Goal: Communication & Community: Answer question/provide support

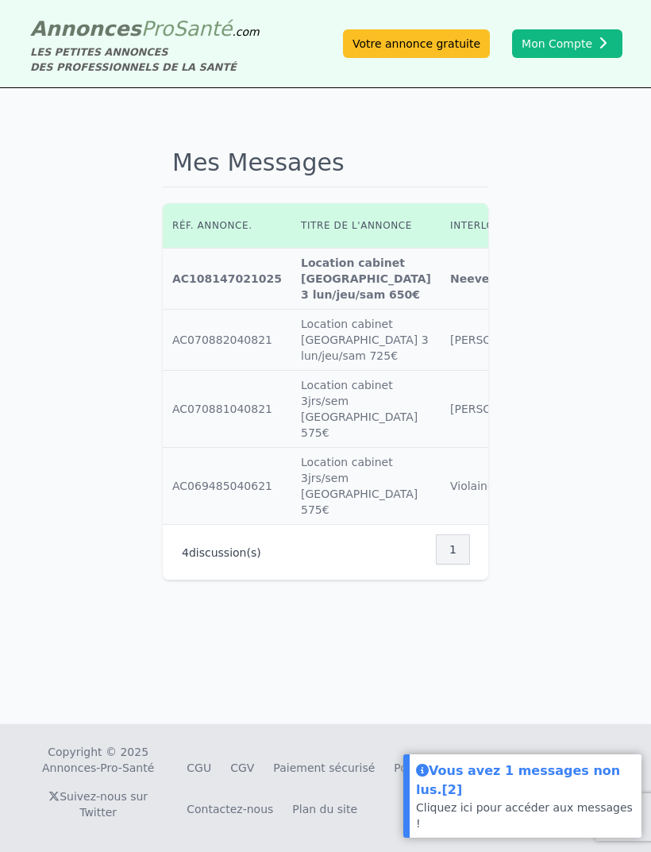
click at [593, 797] on div "Vous avez 1 messages non lus. [2]" at bounding box center [525, 780] width 219 height 39
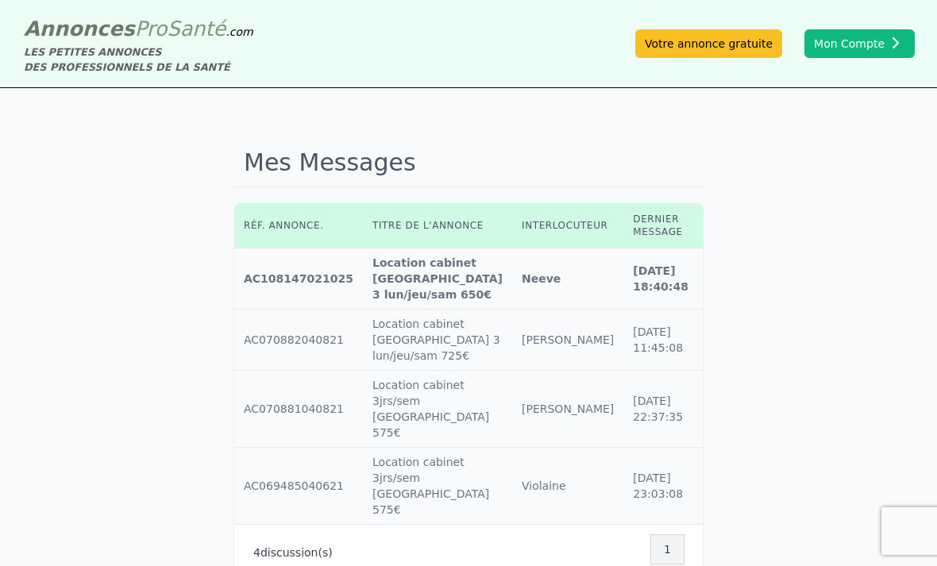
click at [651, 285] on link at bounding box center [715, 279] width 14 height 13
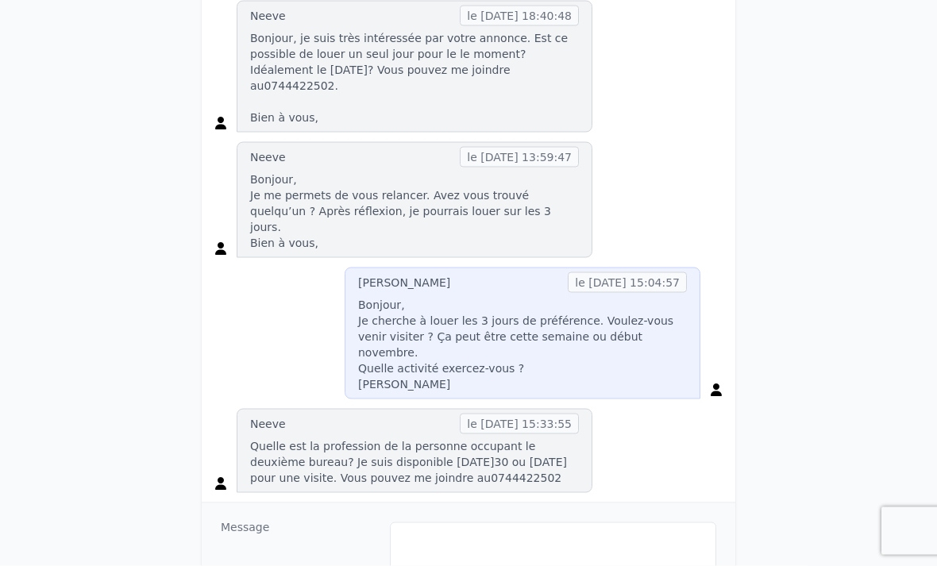
scroll to position [363, 0]
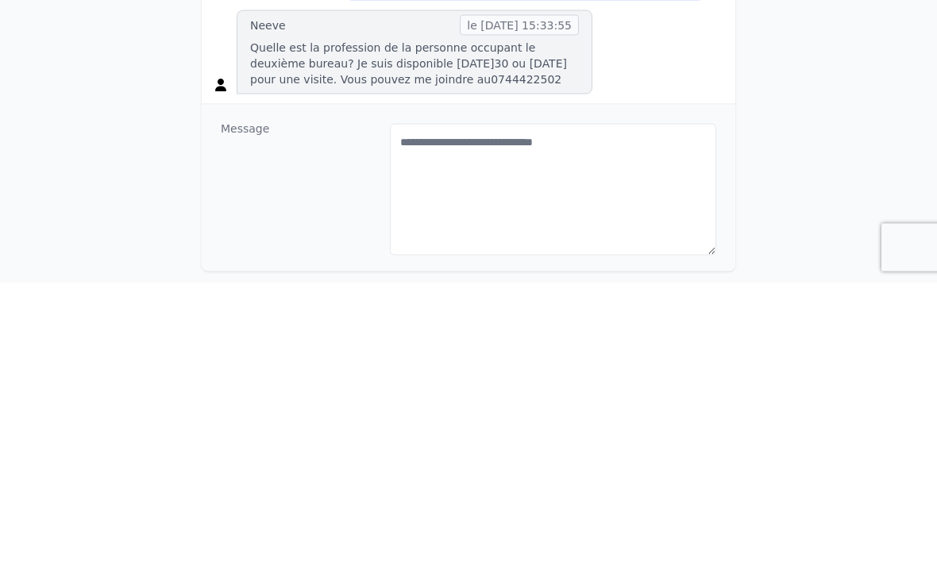
scroll to position [608, 0]
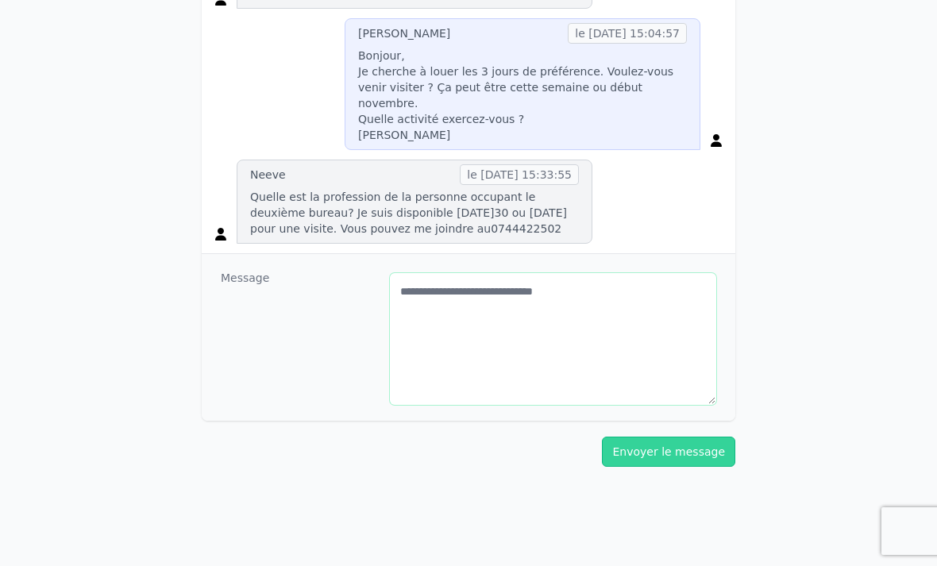
click at [622, 273] on textarea "**********" at bounding box center [553, 339] width 327 height 132
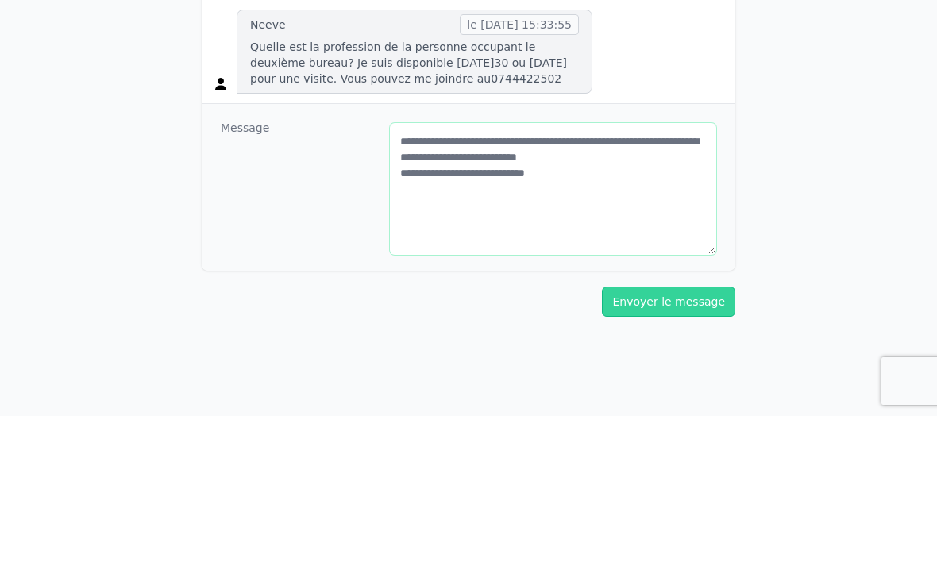
type textarea "**********"
click at [651, 437] on button "Envoyer le message" at bounding box center [668, 452] width 133 height 30
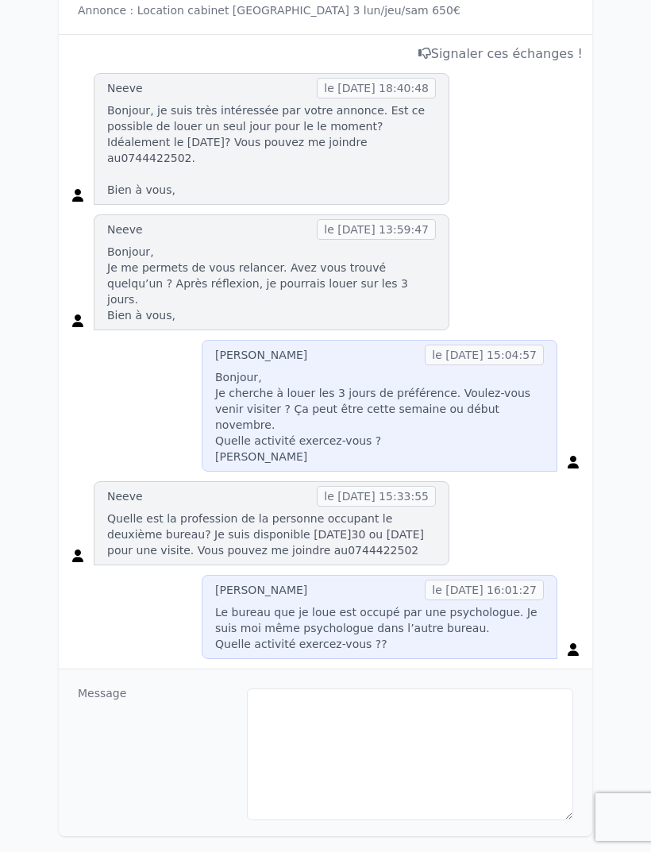
scroll to position [441, 0]
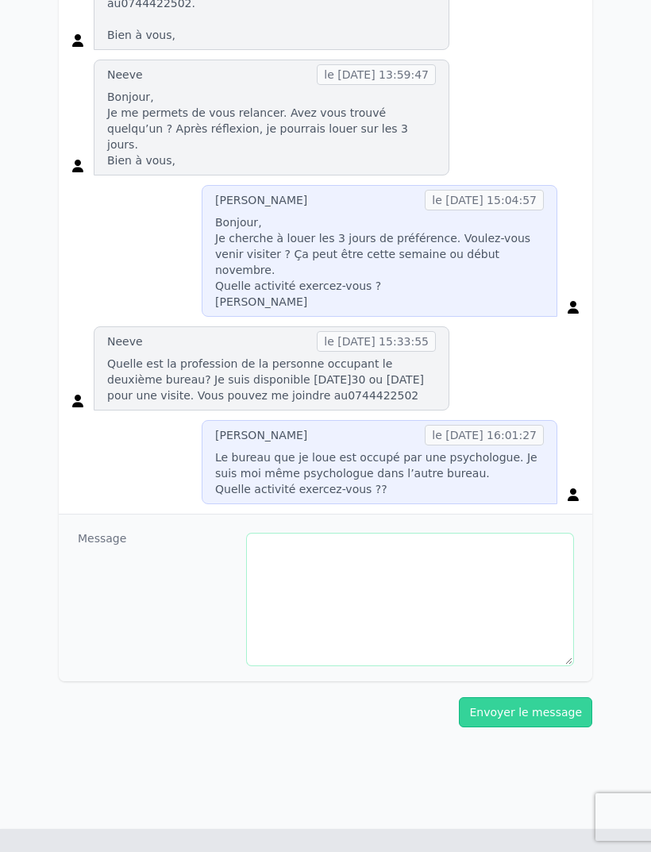
click at [536, 566] on textarea at bounding box center [410, 600] width 327 height 132
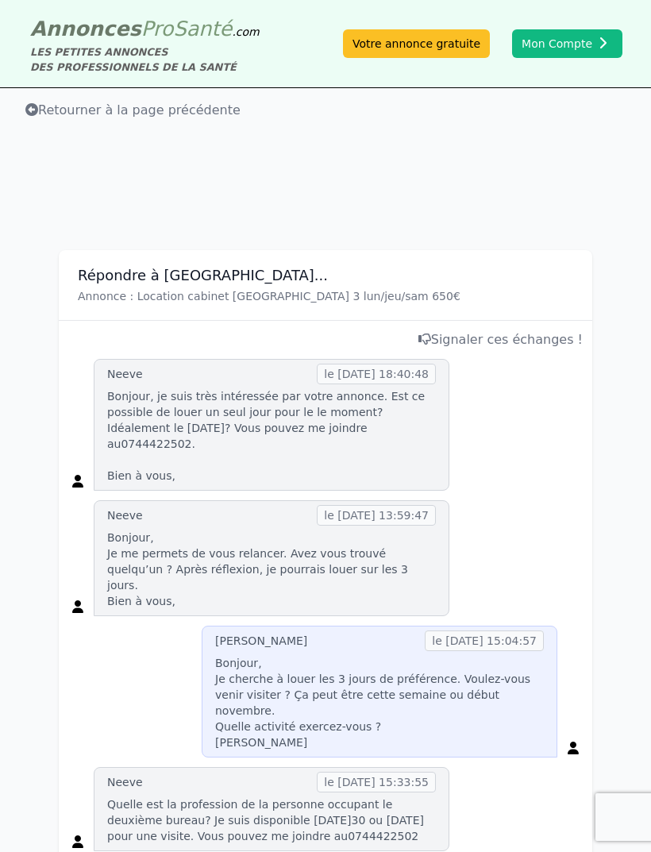
click at [0, 0] on span "Mes messages" at bounding box center [0, 0] width 0 height 0
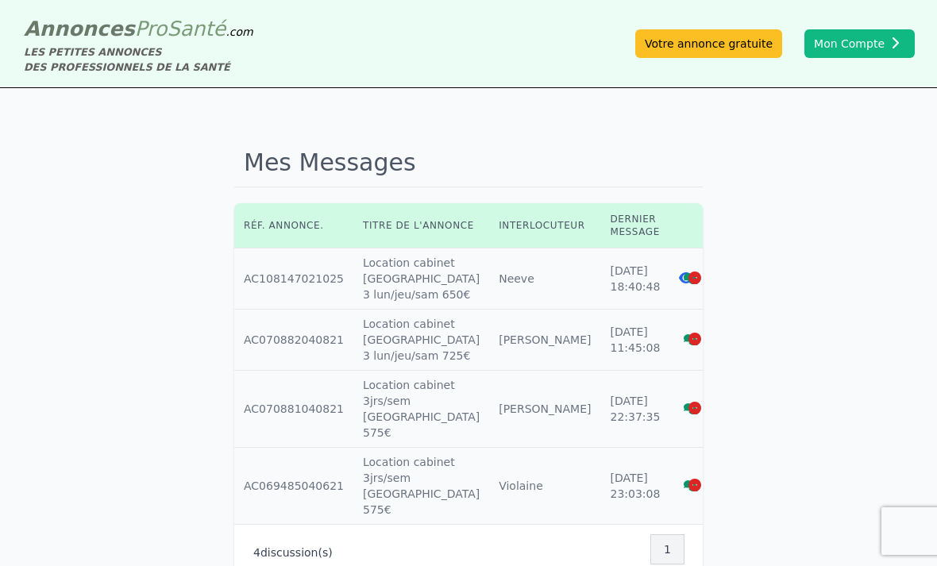
click at [651, 284] on icon at bounding box center [691, 278] width 14 height 11
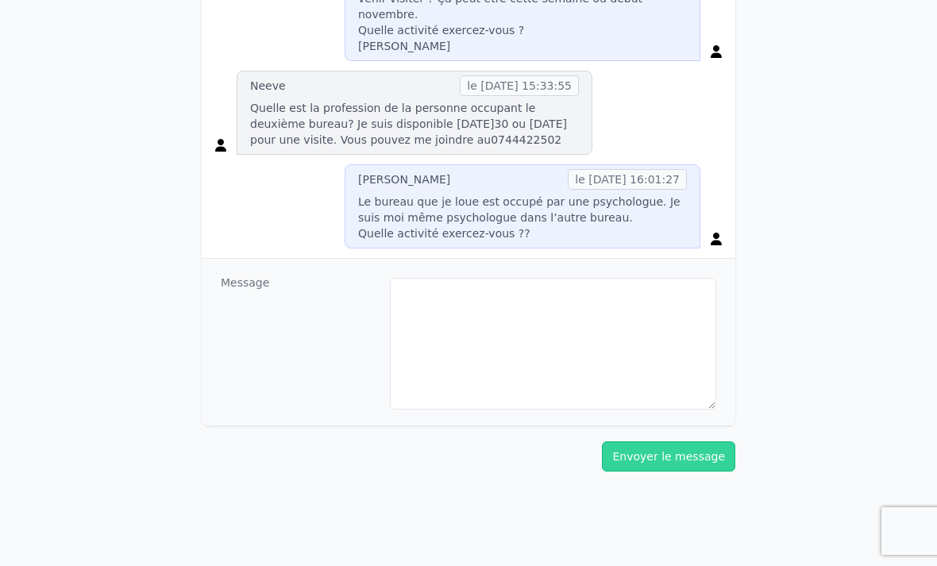
scroll to position [702, 0]
